Goal: Information Seeking & Learning: Learn about a topic

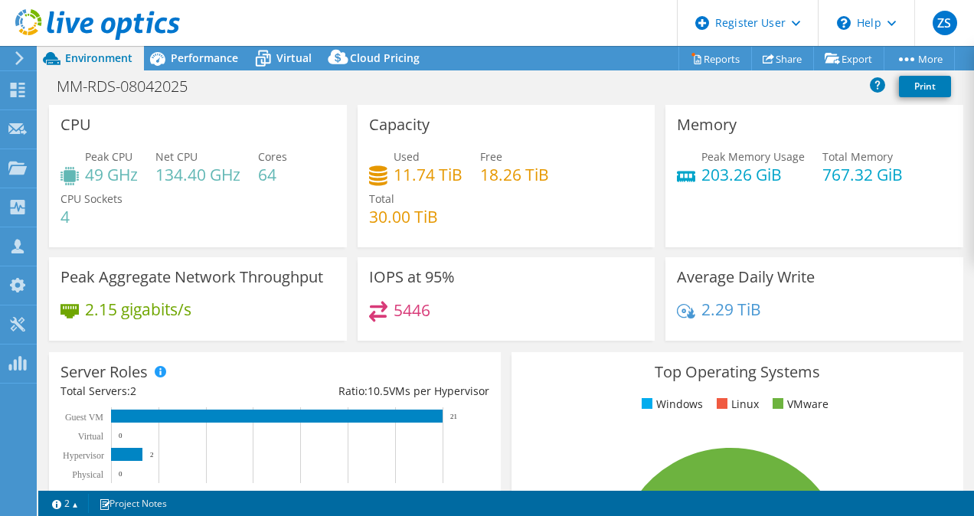
scroll to position [116, 0]
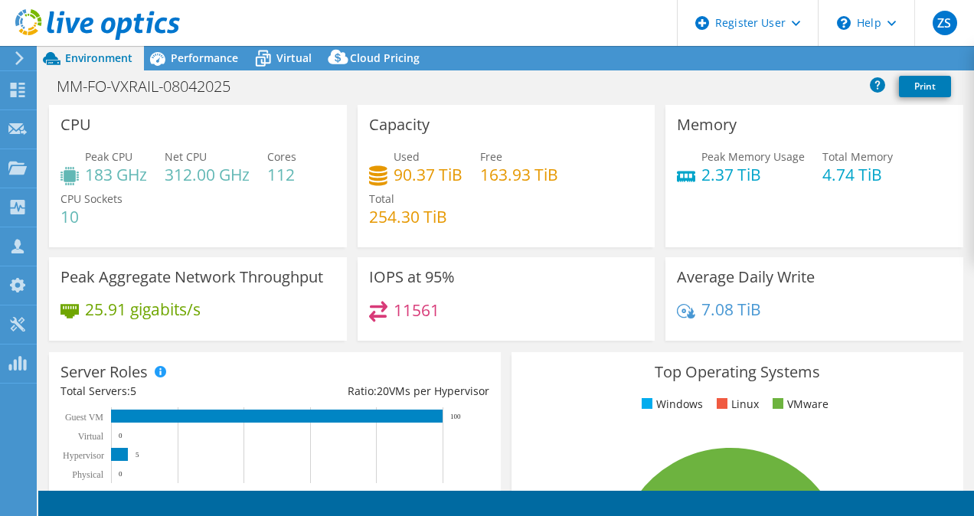
select select "USD"
click at [357, 246] on div "Capacity Used 90.37 TiB Free 163.93 TiB Total 254.30 TiB" at bounding box center [506, 176] width 298 height 142
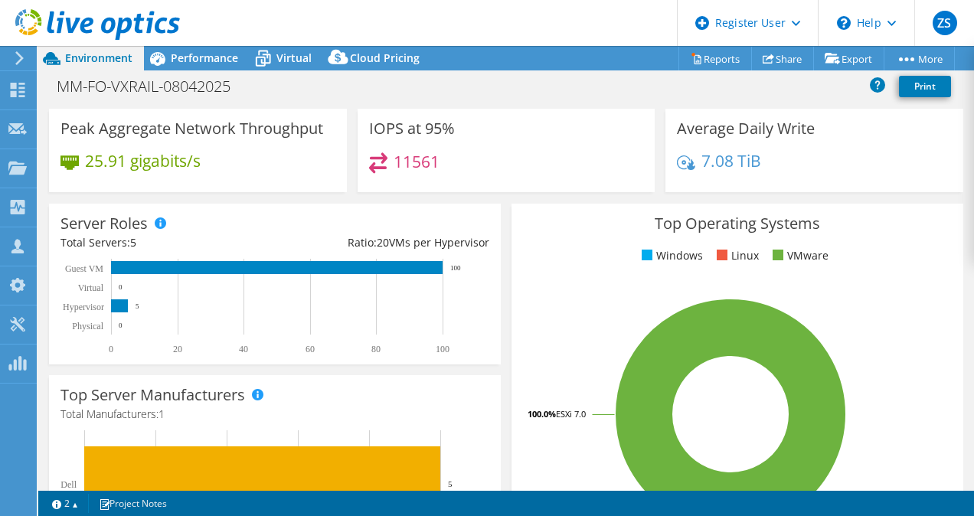
click at [496, 218] on div "Server Roles Physical Servers represent bare metal servers that were targets of…" at bounding box center [275, 283] width 462 height 171
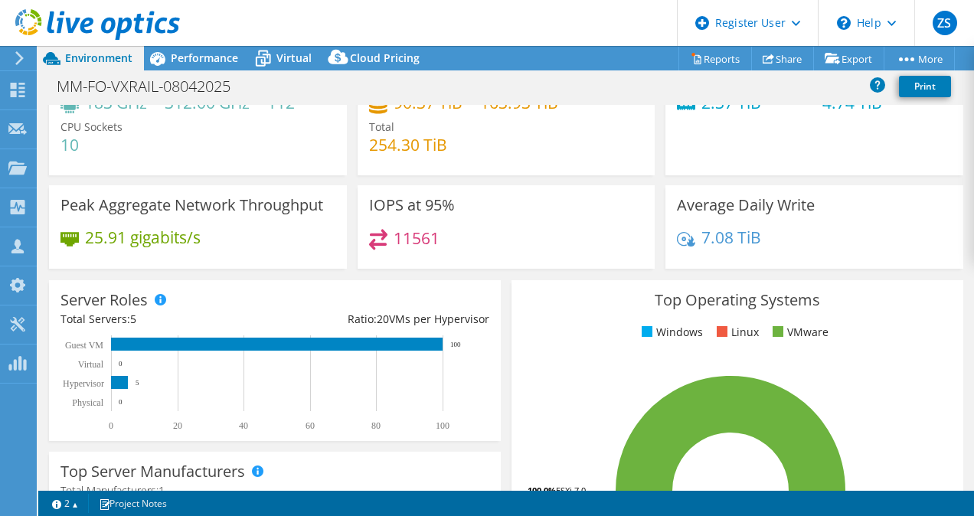
scroll to position [0, 0]
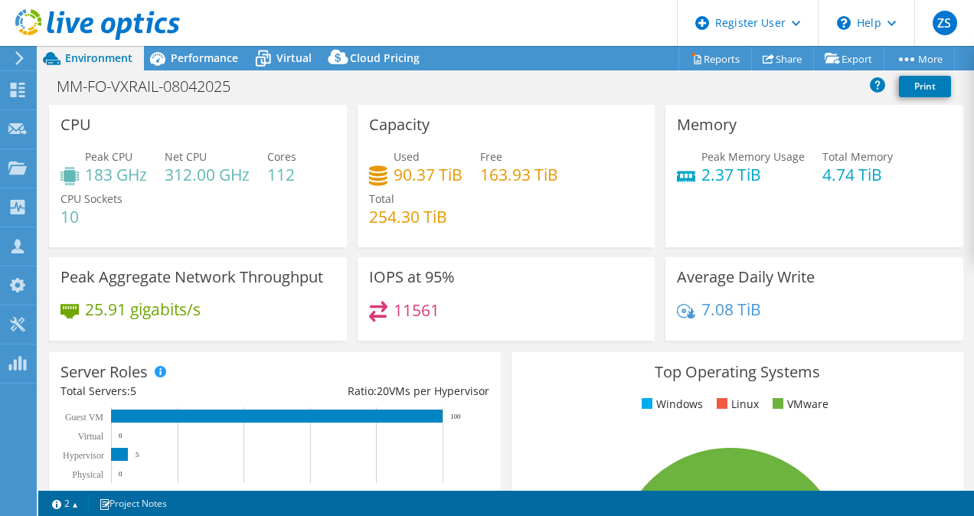
click at [352, 154] on div "Capacity Used 90.37 TiB Free 163.93 TiB Total 254.30 TiB" at bounding box center [506, 176] width 308 height 142
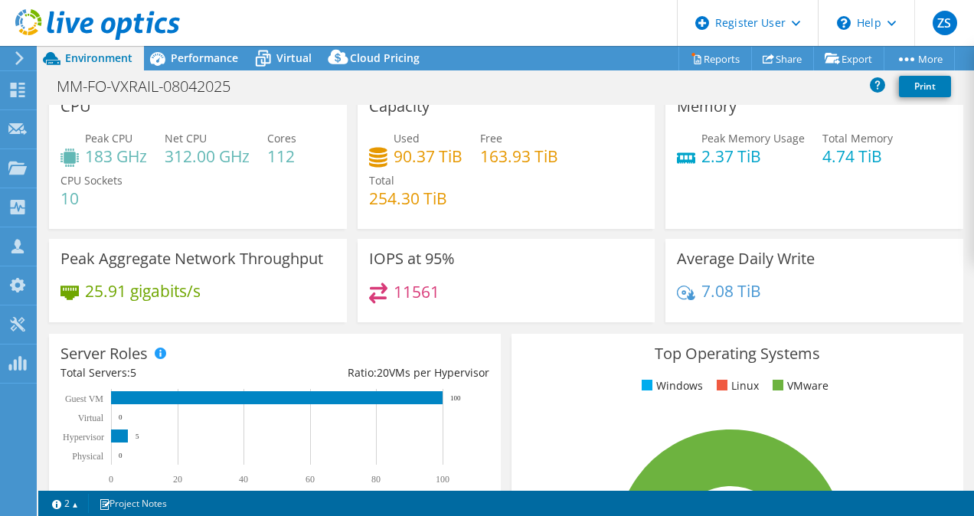
scroll to position [16, 0]
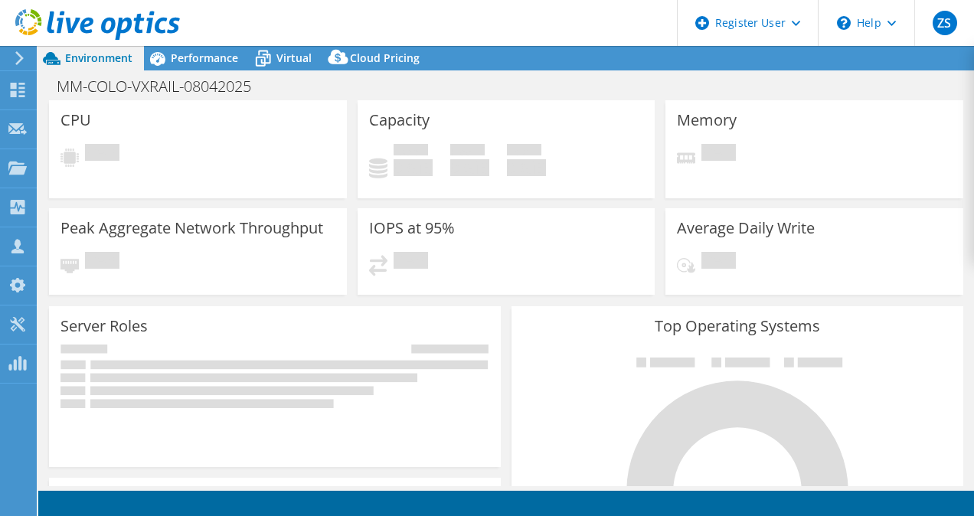
select select "USD"
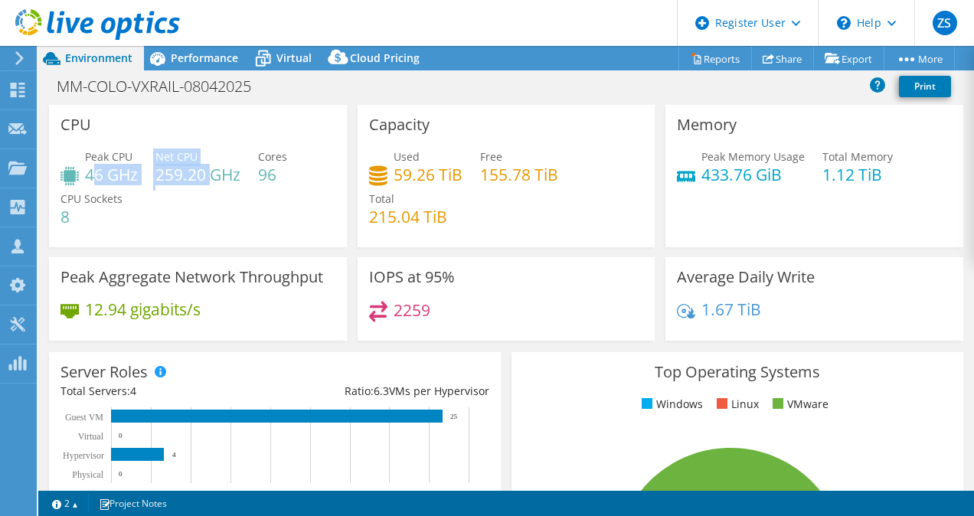
drag, startPoint x: 91, startPoint y: 176, endPoint x: 209, endPoint y: 172, distance: 117.9
click at [209, 172] on div "Peak CPU 46 GHz Net CPU 259.20 GHz Cores 96 CPU Sockets 8" at bounding box center [197, 194] width 275 height 92
click at [209, 172] on h4 "259.20 GHz" at bounding box center [197, 174] width 85 height 17
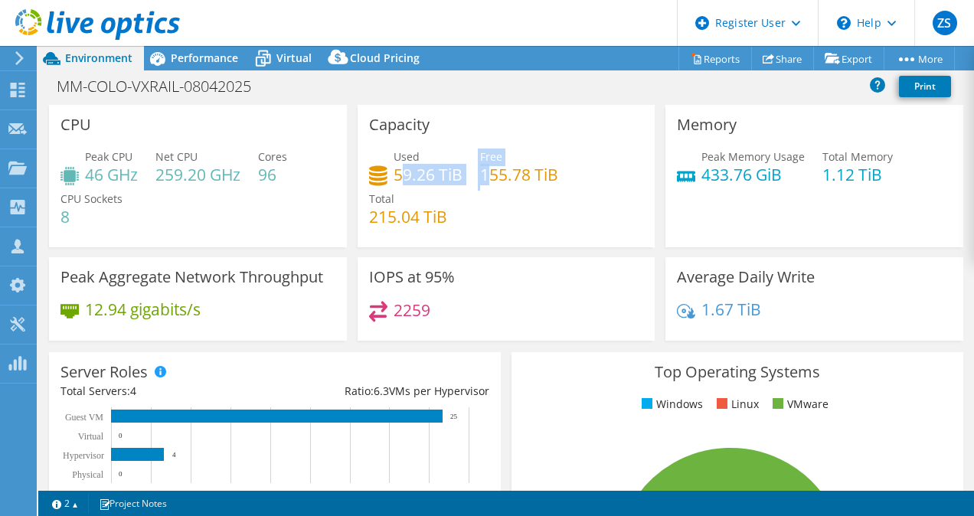
drag, startPoint x: 398, startPoint y: 168, endPoint x: 488, endPoint y: 175, distance: 90.6
click at [488, 175] on div "Used 59.26 TiB Free 155.78 TiB Total 215.04 TiB" at bounding box center [506, 194] width 275 height 92
click at [488, 175] on h4 "155.78 TiB" at bounding box center [519, 174] width 78 height 17
click at [485, 179] on h4 "155.78 TiB" at bounding box center [519, 174] width 78 height 17
click at [707, 168] on h4 "433.76 GiB" at bounding box center [752, 174] width 103 height 17
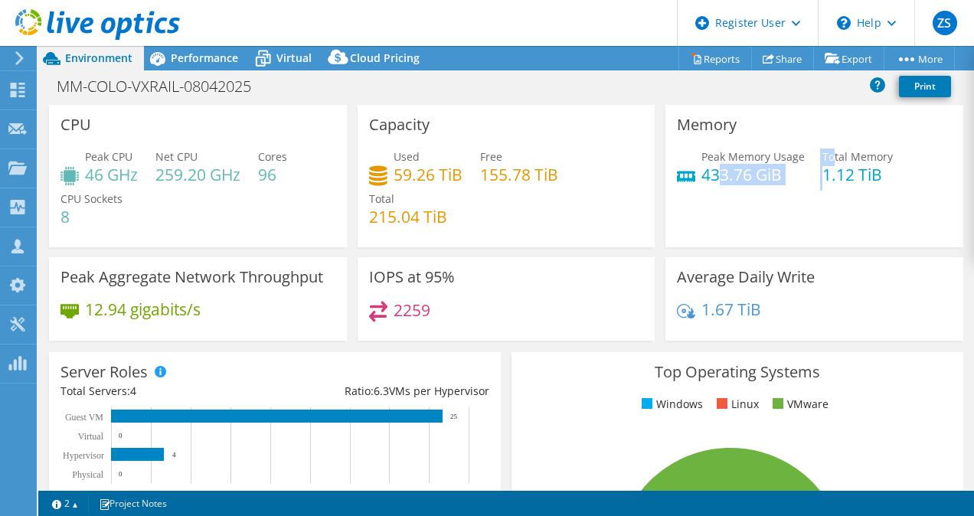
drag, startPoint x: 707, startPoint y: 168, endPoint x: 824, endPoint y: 160, distance: 117.4
click at [824, 160] on div "Peak Memory Usage 433.76 GiB Total Memory 1.12 TiB" at bounding box center [814, 173] width 275 height 50
click at [824, 160] on span "Total Memory" at bounding box center [857, 156] width 70 height 15
click at [674, 218] on div "Memory Peak Memory Usage 433.76 GiB Total Memory 1.12 TiB" at bounding box center [814, 176] width 298 height 142
